Goal: Transaction & Acquisition: Book appointment/travel/reservation

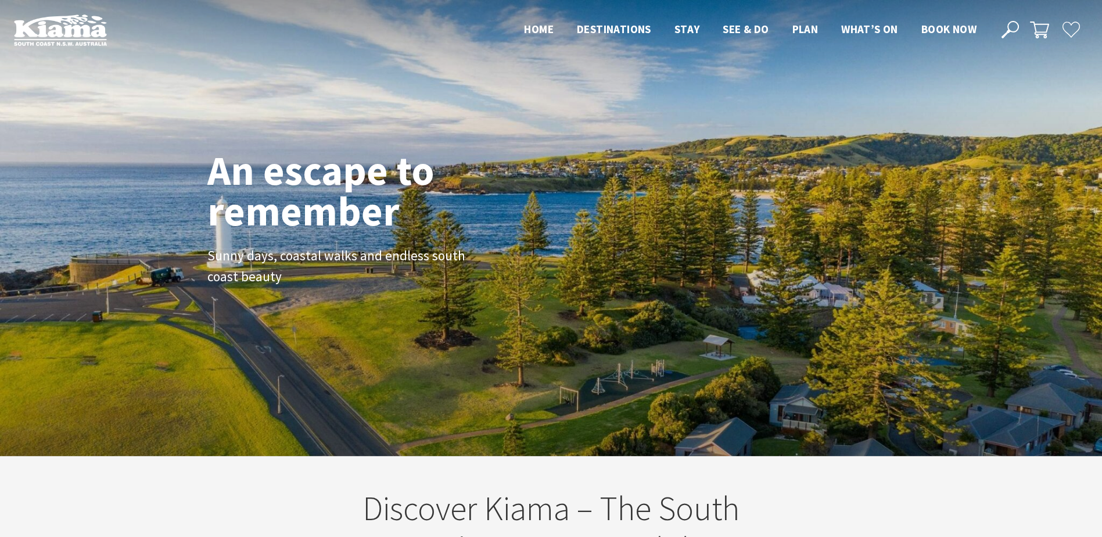
scroll to position [192, 1111]
click at [947, 28] on span "Book now" at bounding box center [948, 29] width 55 height 14
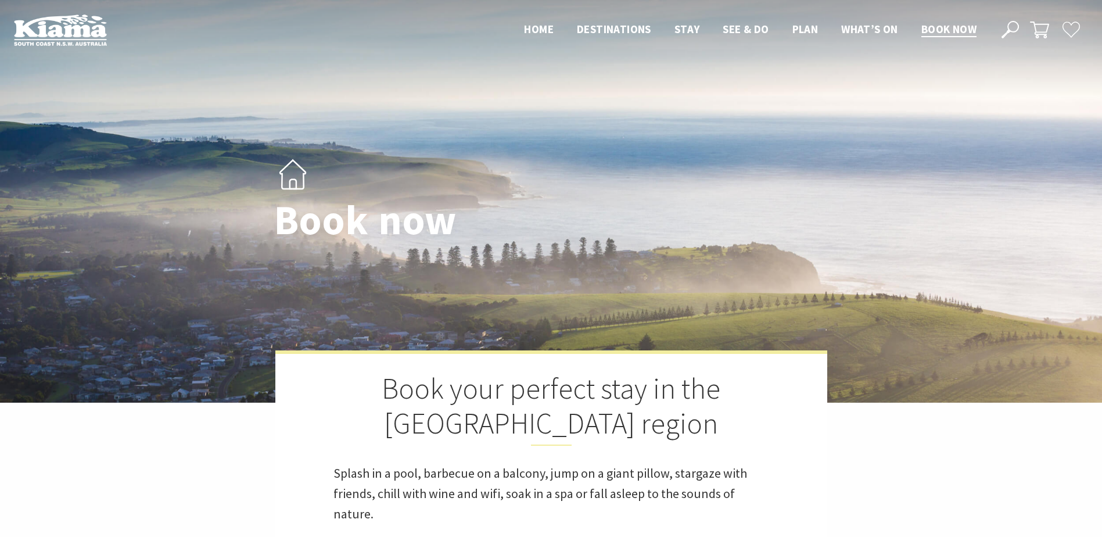
select select "3"
select select "2"
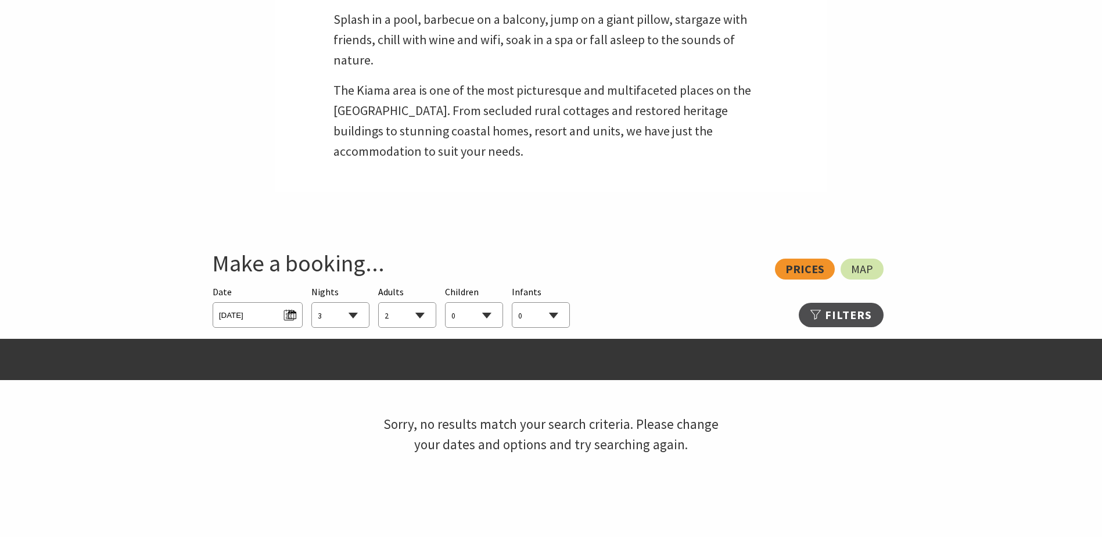
scroll to position [465, 0]
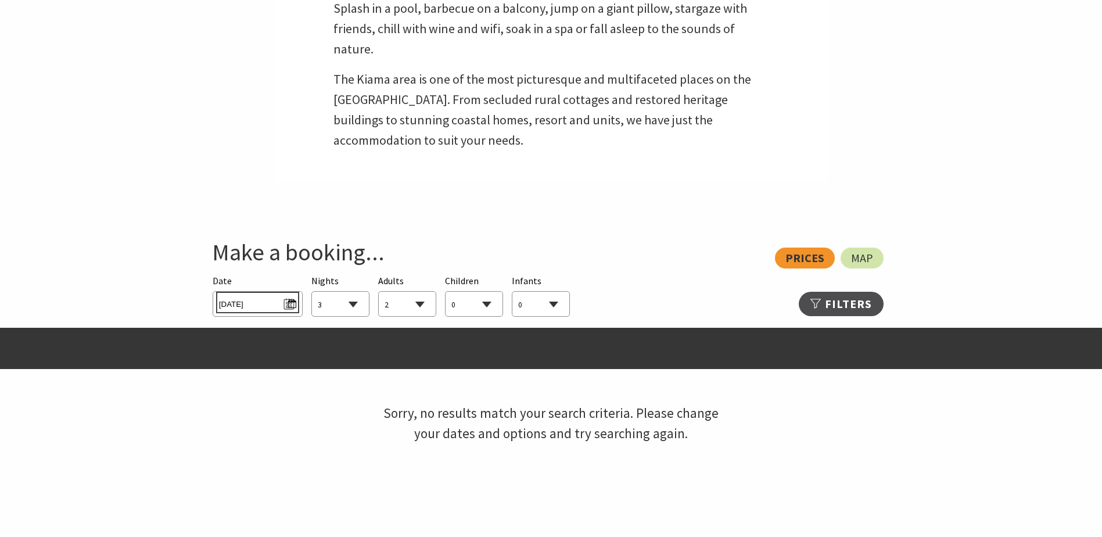
click at [267, 300] on span "Fri 03/10/2025" at bounding box center [257, 303] width 77 height 16
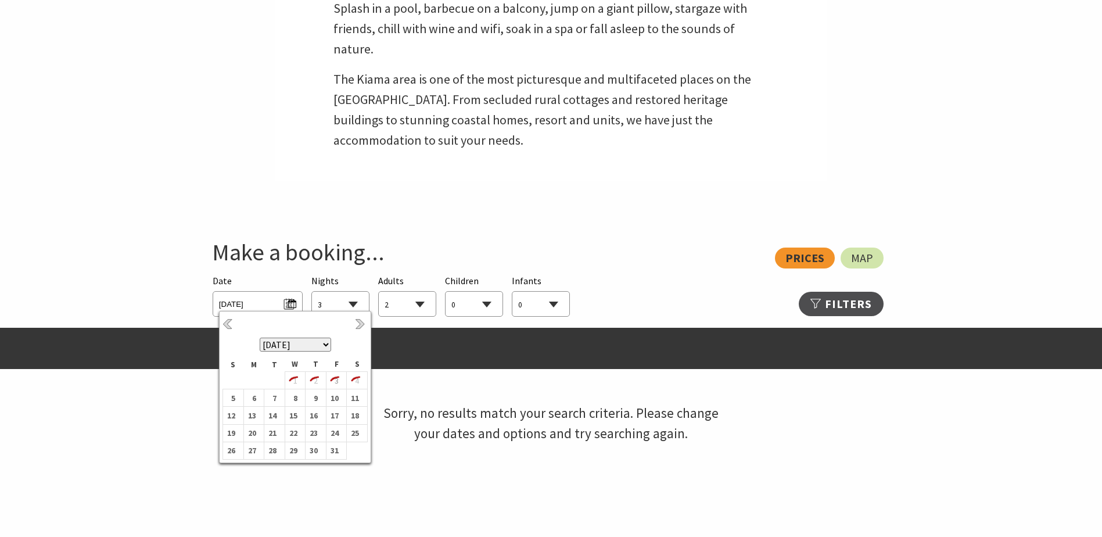
click at [325, 345] on select "October 2025 November 2025 December 2025 January 2026 February 2026 March 2026 …" at bounding box center [295, 345] width 71 height 14
click at [338, 393] on b "7" at bounding box center [334, 393] width 15 height 15
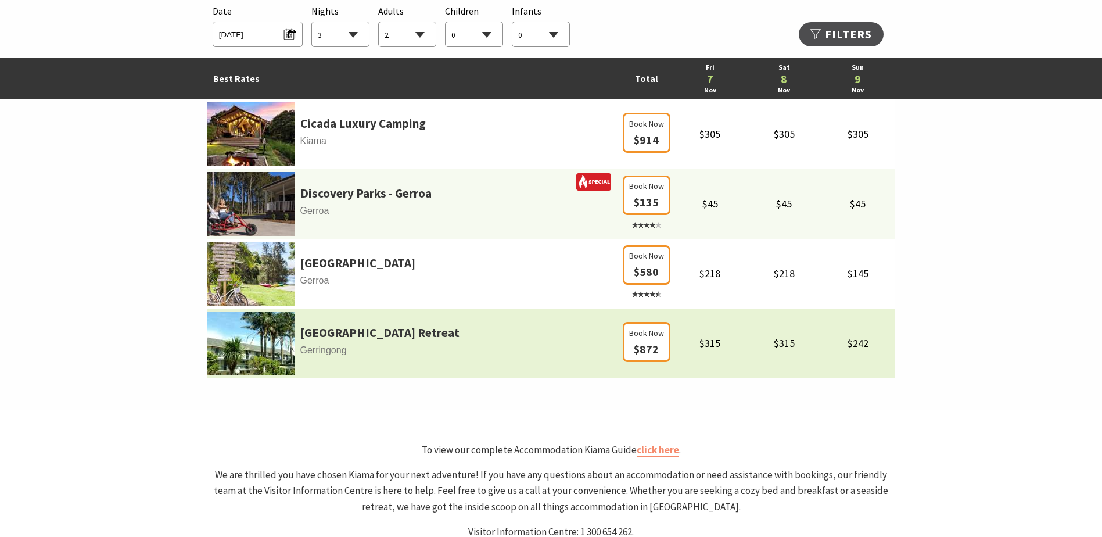
scroll to position [755, 0]
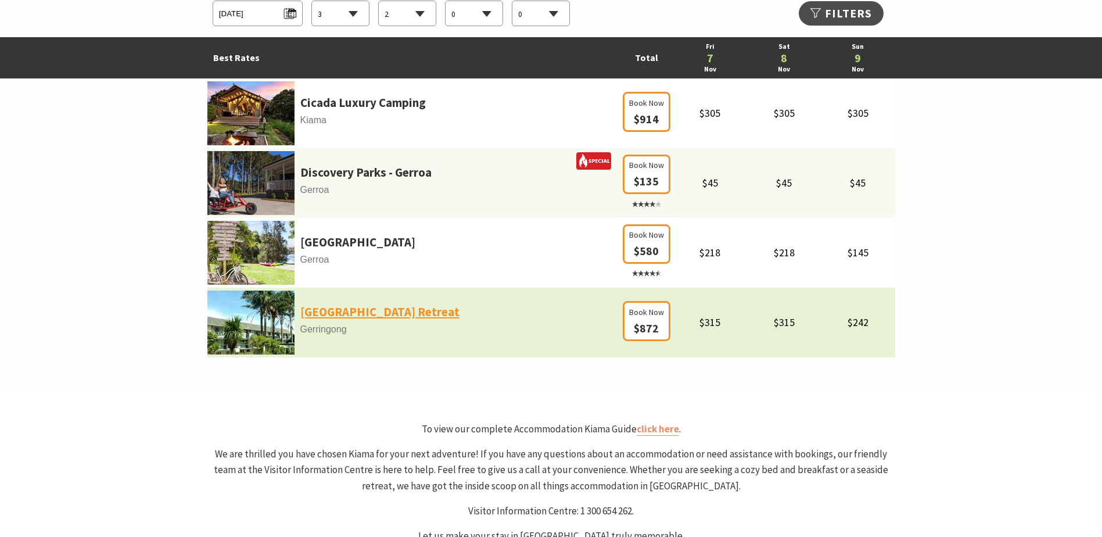
click at [373, 311] on link "[GEOGRAPHIC_DATA] Retreat" at bounding box center [379, 312] width 159 height 20
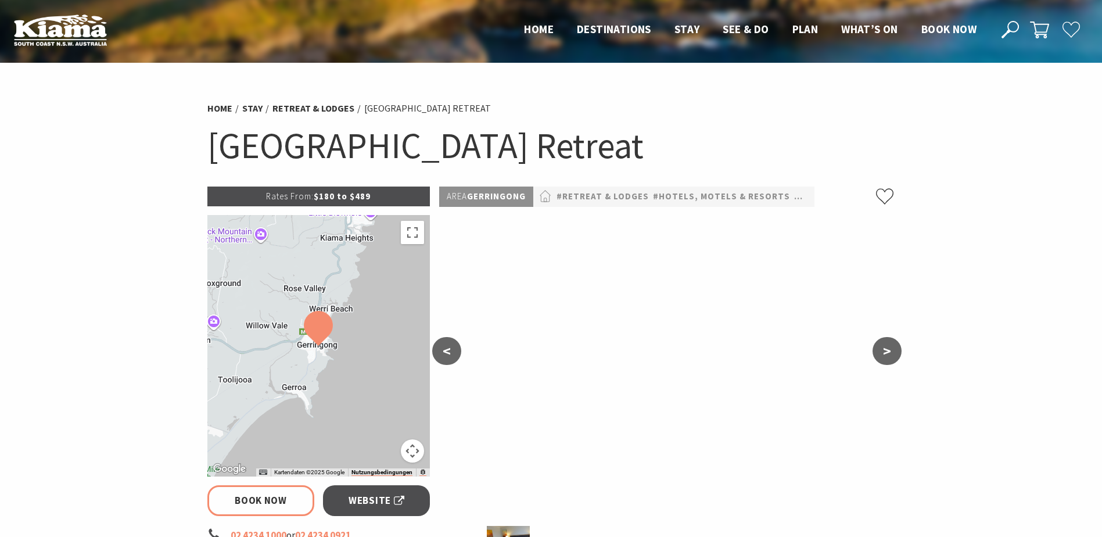
select select "3"
select select "2"
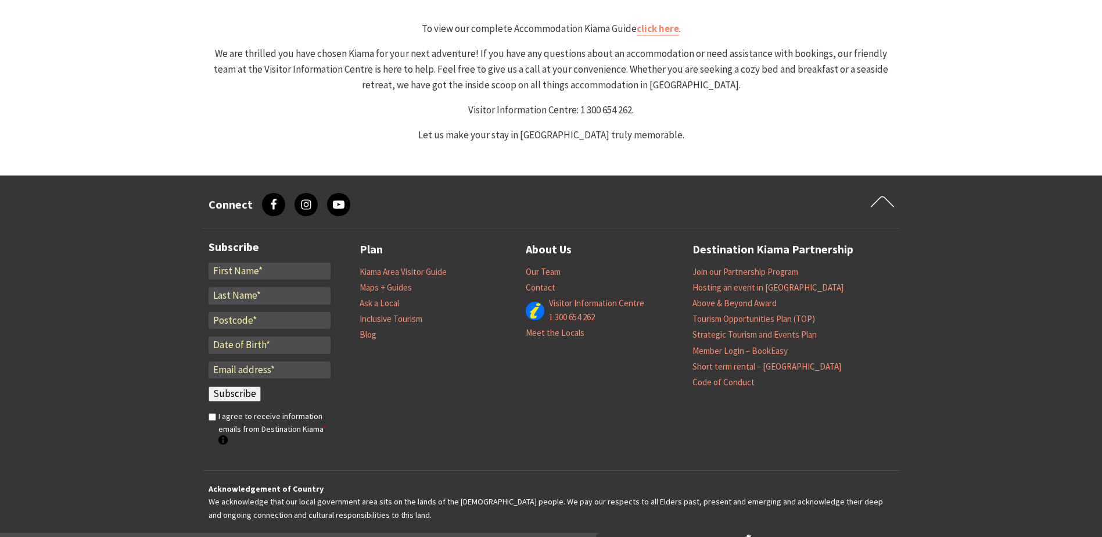
select select "3"
select select "2"
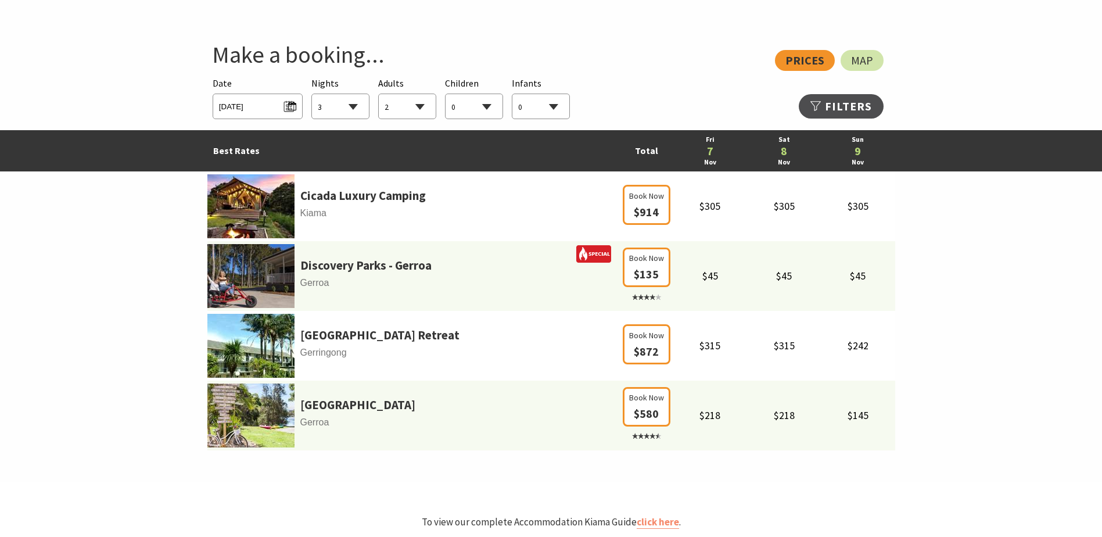
scroll to position [523, 0]
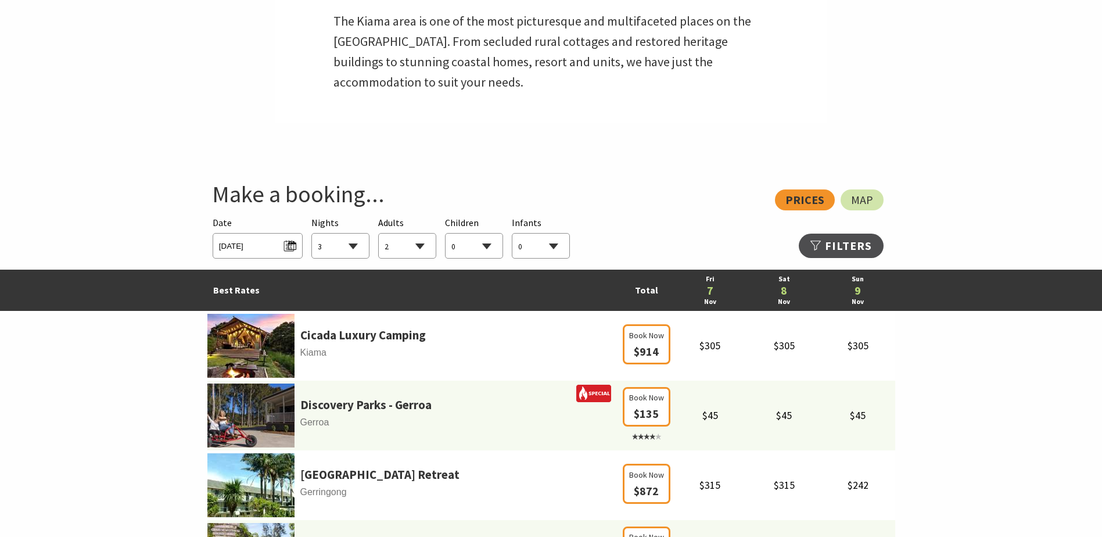
select select "3"
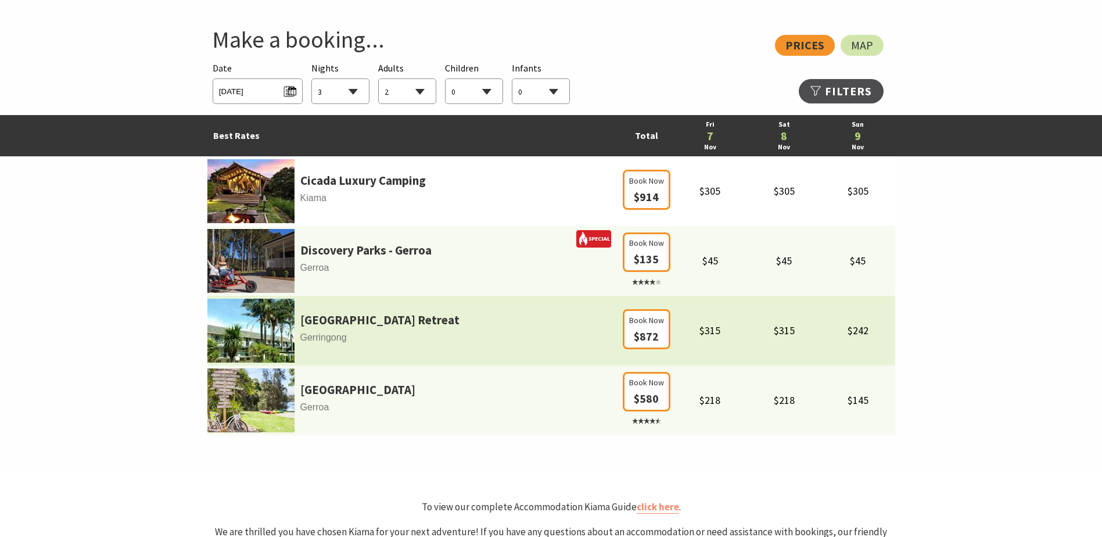
scroll to position [697, 0]
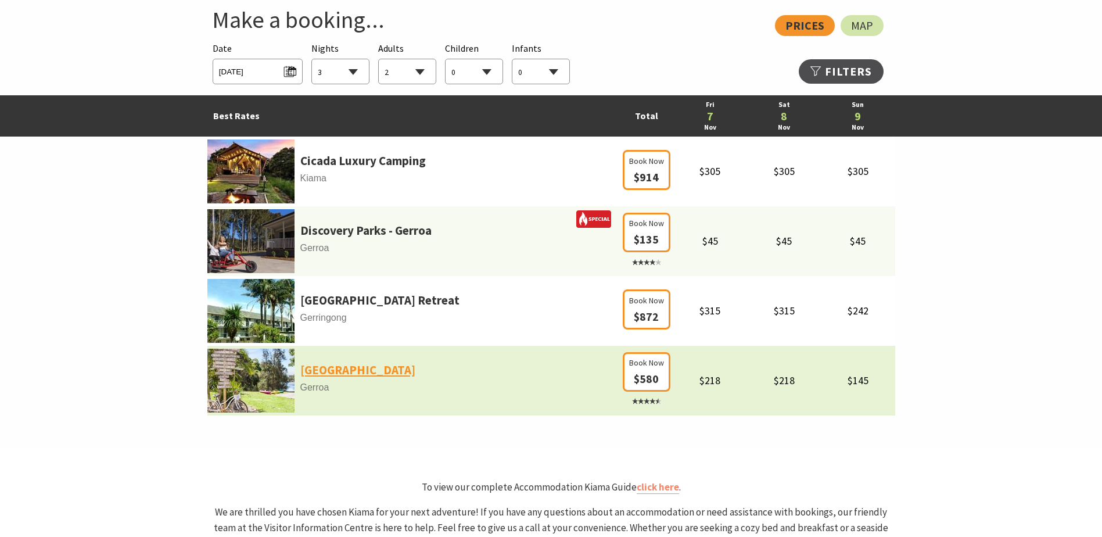
click at [406, 371] on link "Seven Mile Beach Holiday Park" at bounding box center [357, 370] width 115 height 20
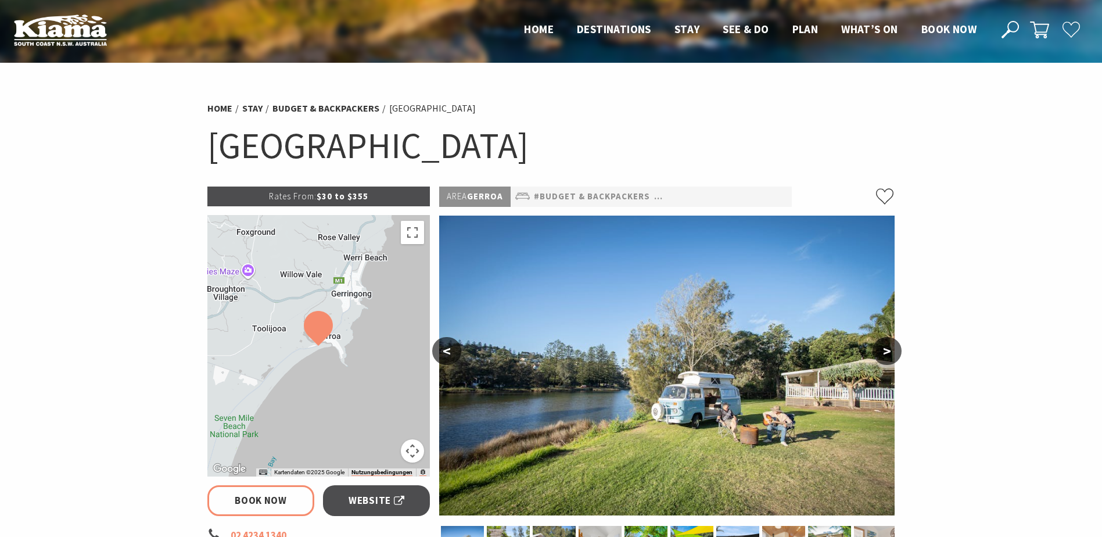
select select "3"
select select "2"
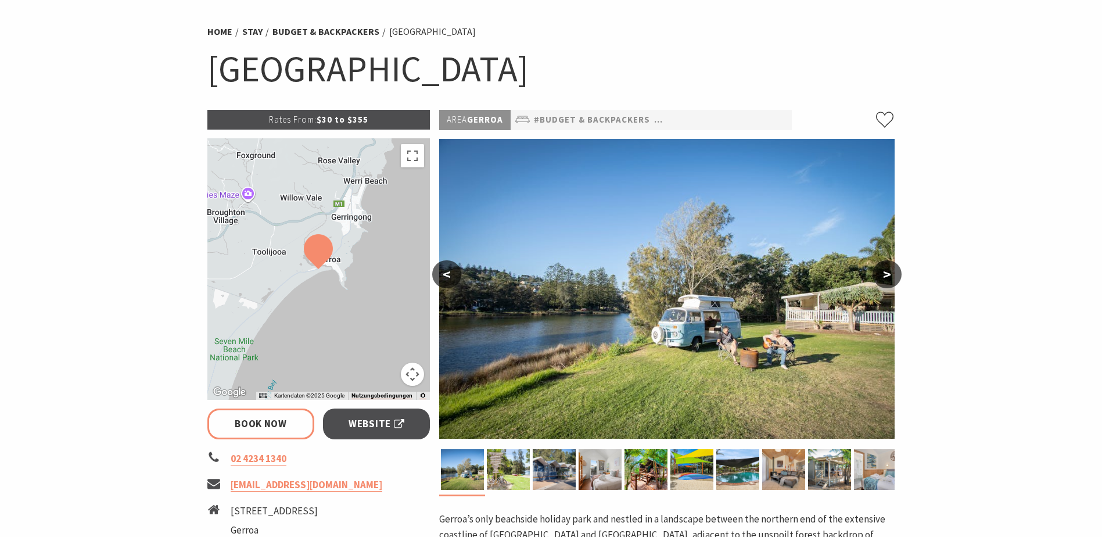
scroll to position [58, 0]
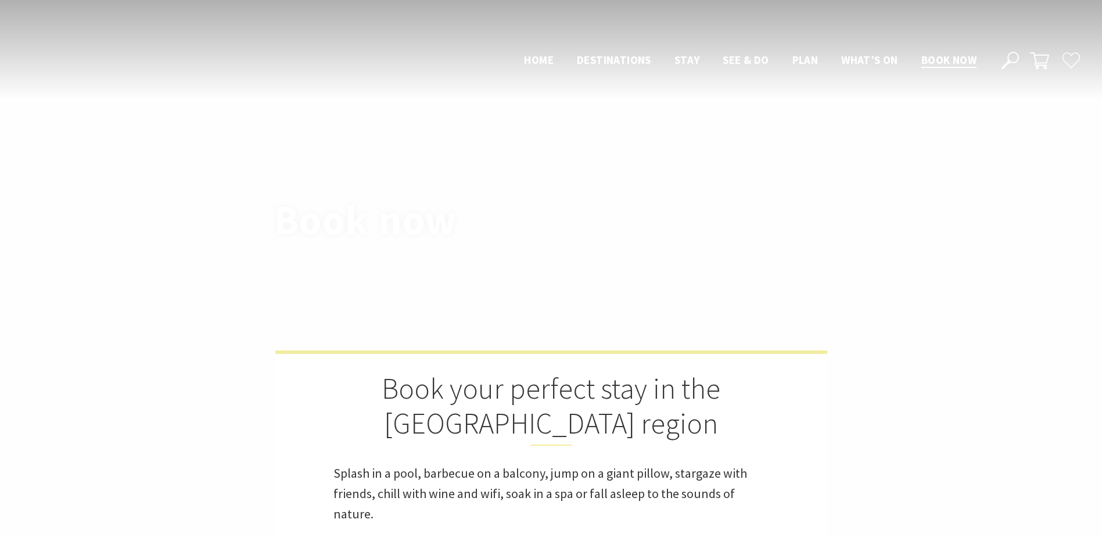
select select "3"
select select "2"
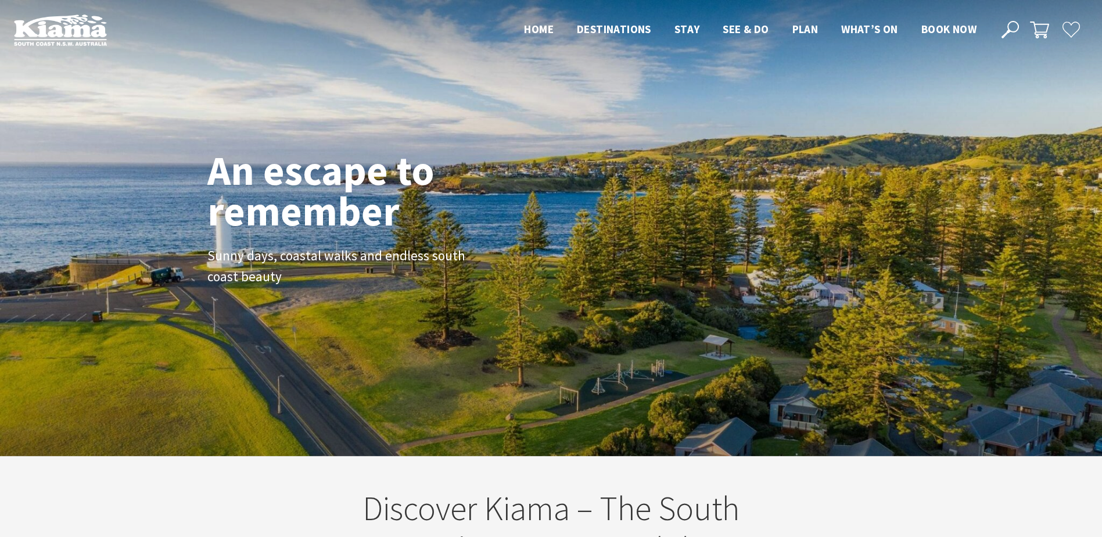
scroll to position [195, 1111]
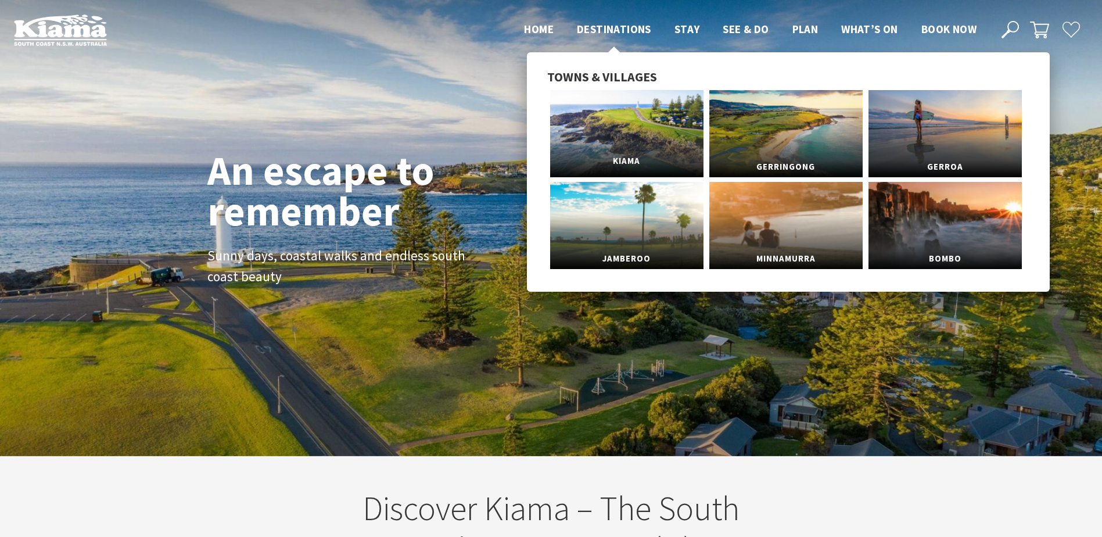
click at [630, 115] on link "Kiama" at bounding box center [626, 133] width 153 height 87
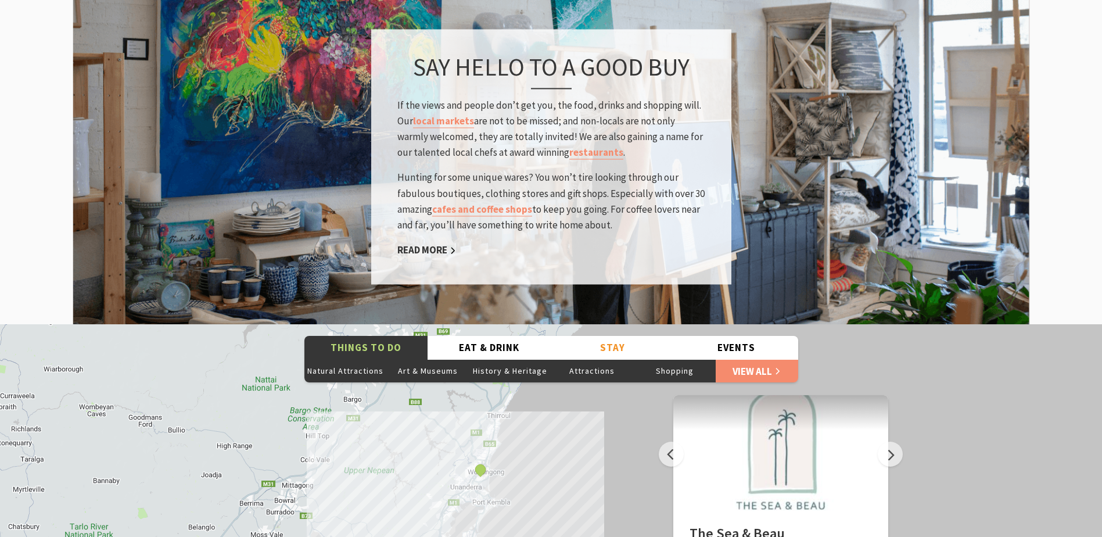
scroll to position [1917, 0]
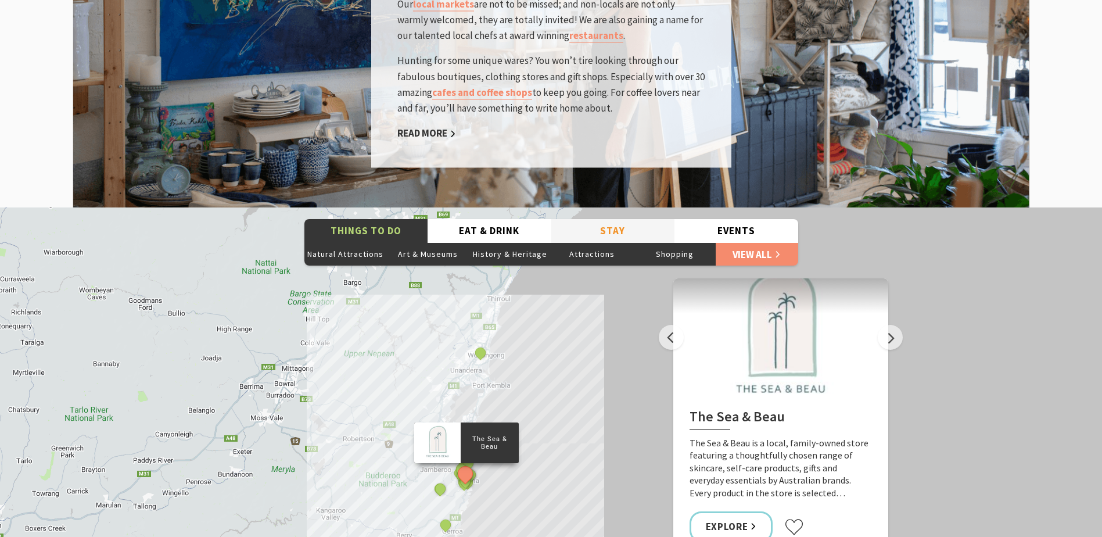
click at [614, 219] on button "Stay" at bounding box center [613, 231] width 124 height 24
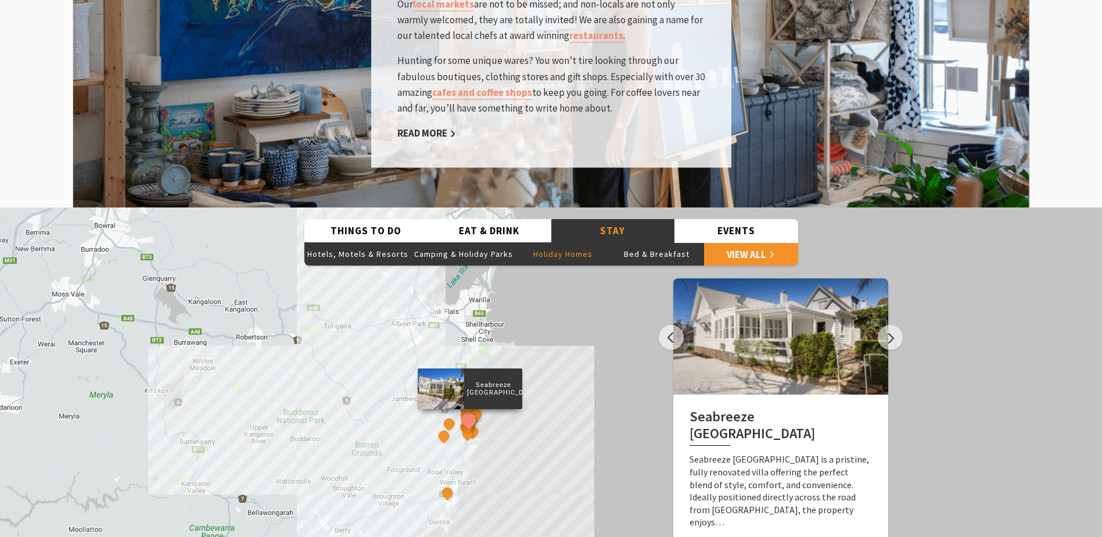
click at [566, 242] on button "Holiday Homes" at bounding box center [563, 253] width 94 height 23
click at [735, 242] on link "View All" at bounding box center [751, 253] width 94 height 23
click at [597, 385] on div "Seabreeze Luxury Beach House Driftwood Beach House Kiama Saddleback Grove Salty…" at bounding box center [551, 416] width 1102 height 418
click at [647, 242] on button "Bed & Breakfast" at bounding box center [657, 253] width 94 height 23
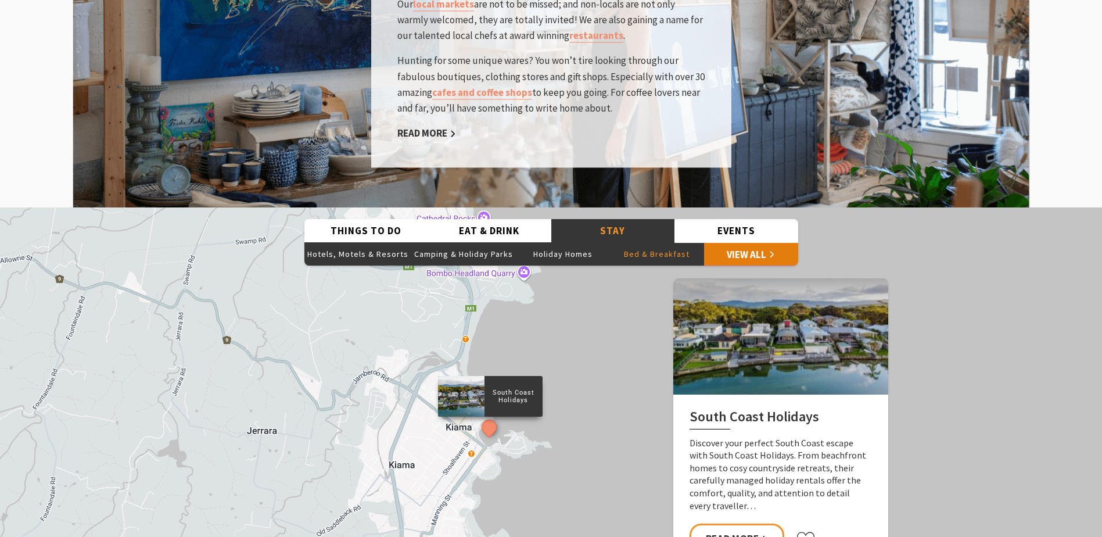
click at [747, 242] on link "View All" at bounding box center [751, 253] width 94 height 23
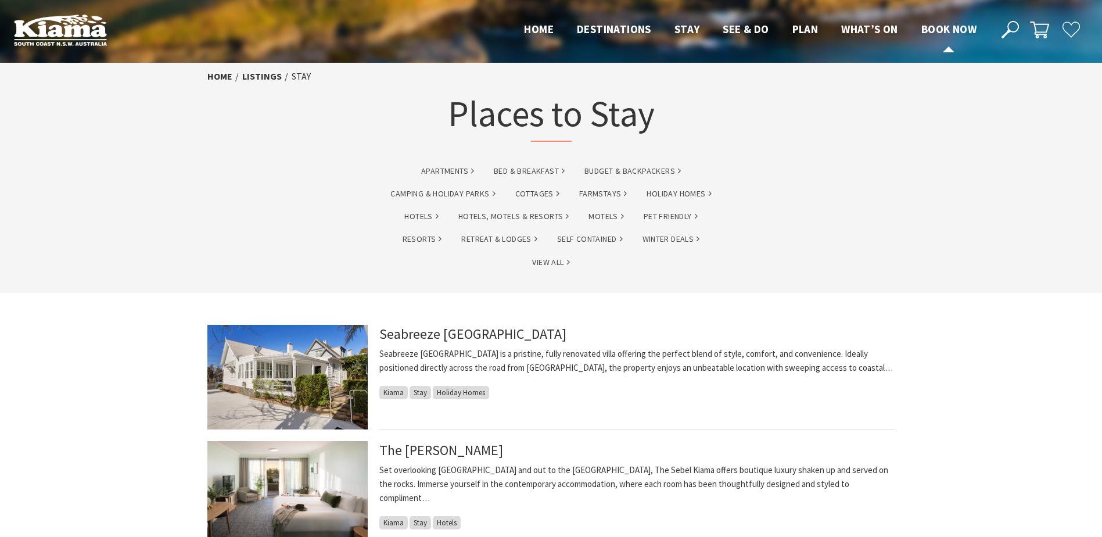
click at [943, 29] on span "Book now" at bounding box center [948, 29] width 55 height 14
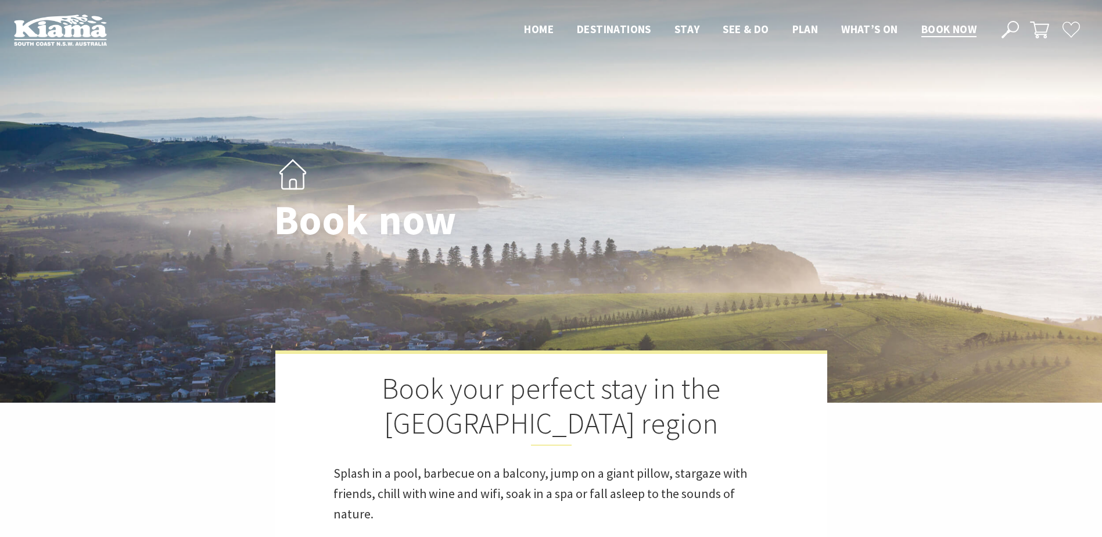
select select "3"
select select "2"
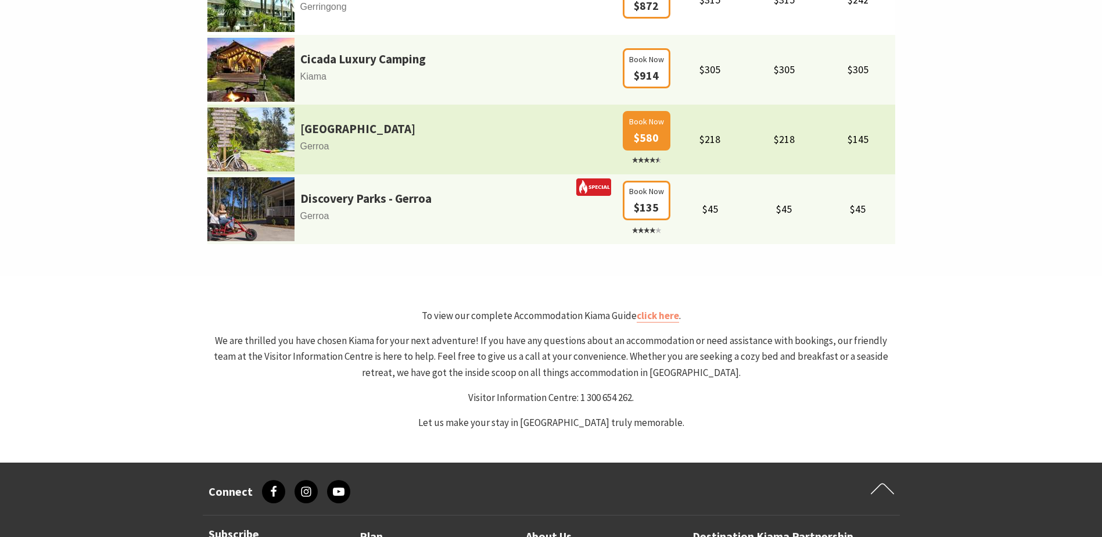
scroll to position [871, 0]
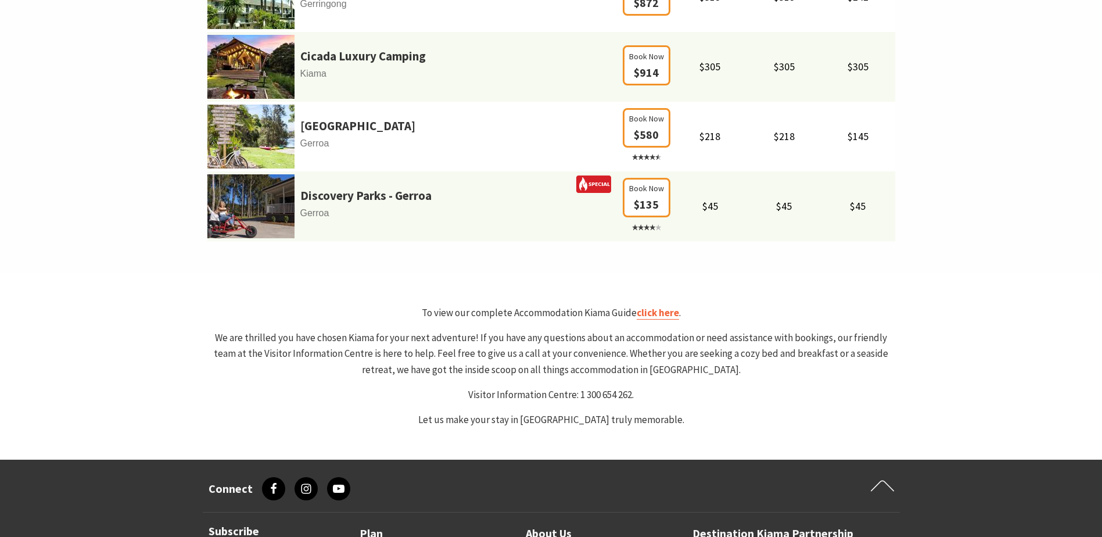
click at [666, 315] on link "click here" at bounding box center [658, 312] width 42 height 13
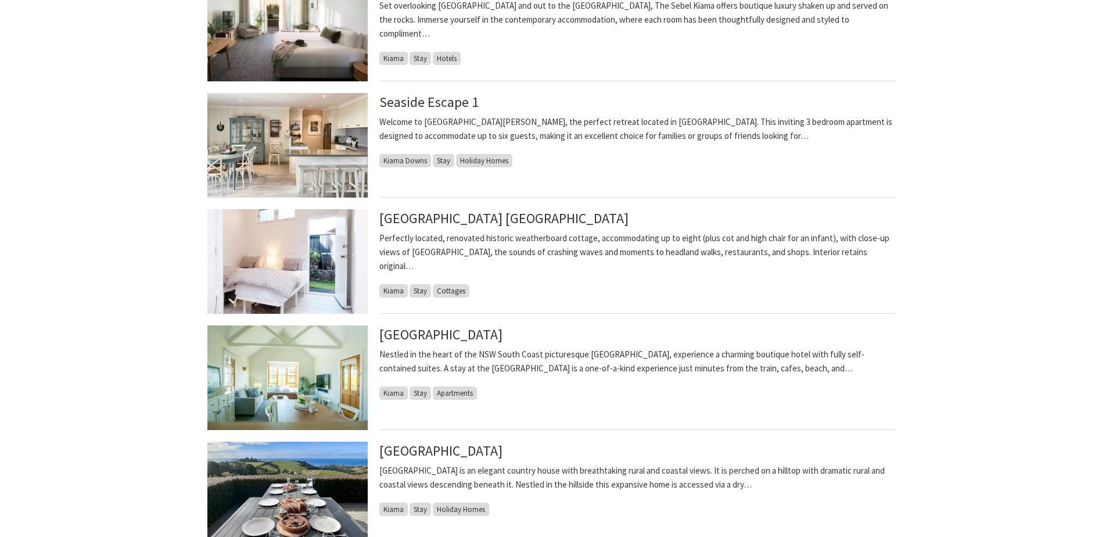
scroll to position [465, 0]
drag, startPoint x: 290, startPoint y: 135, endPoint x: 335, endPoint y: 147, distance: 46.4
click at [290, 135] on img at bounding box center [287, 144] width 160 height 105
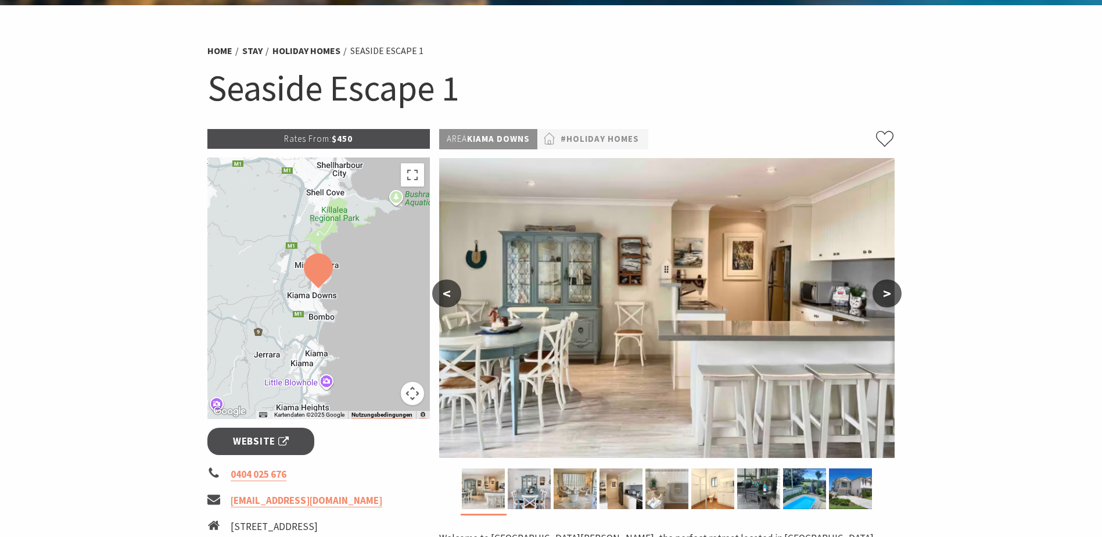
scroll to position [58, 0]
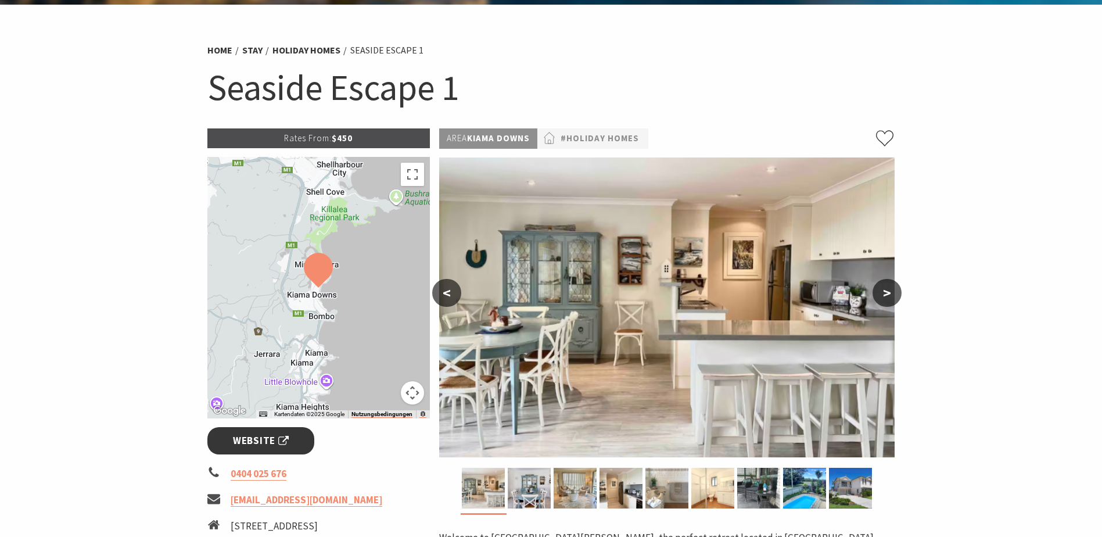
click at [268, 438] on span "Website" at bounding box center [261, 441] width 56 height 16
